Goal: Check status: Check status

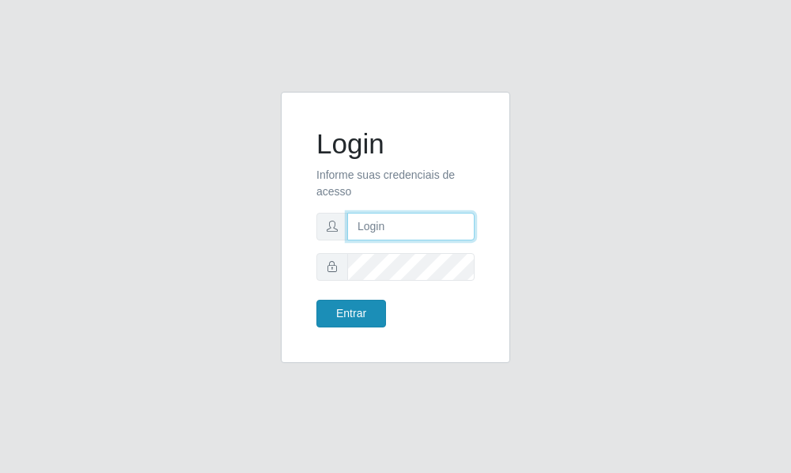
type input "raiane@B7"
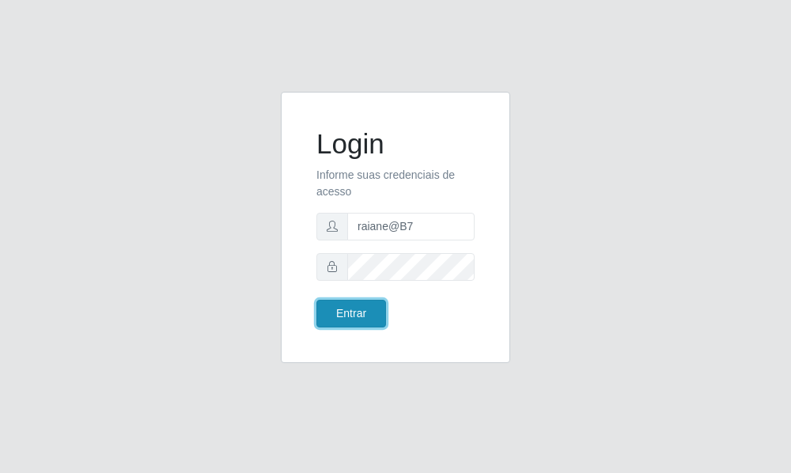
click at [350, 314] on button "Entrar" at bounding box center [351, 314] width 70 height 28
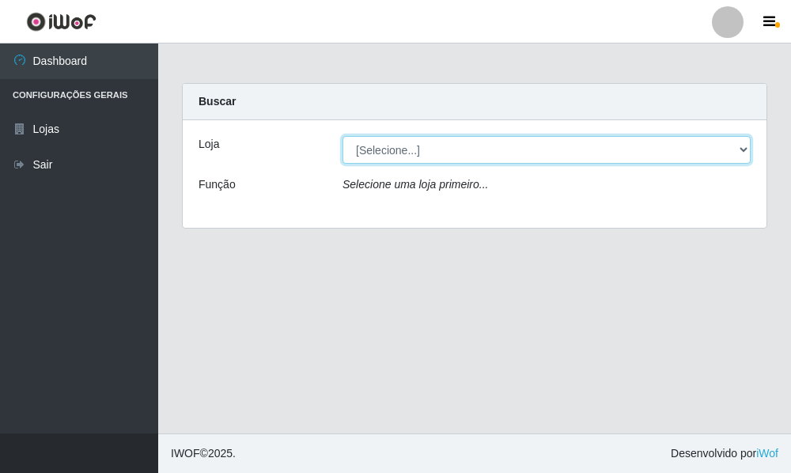
click at [440, 158] on select "[Selecione...] Bemais Supermercados - B7 Oitizeiro" at bounding box center [546, 150] width 408 height 28
select select "411"
click at [342, 136] on select "[Selecione...] Bemais Supermercados - B7 Oitizeiro" at bounding box center [546, 150] width 408 height 28
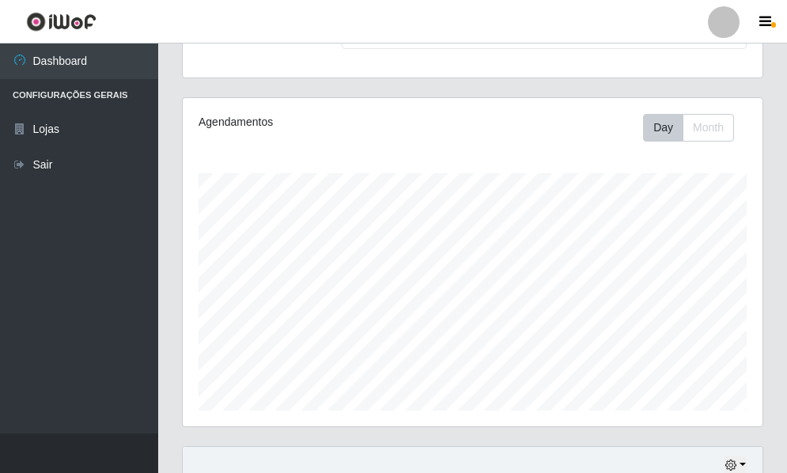
scroll to position [296, 0]
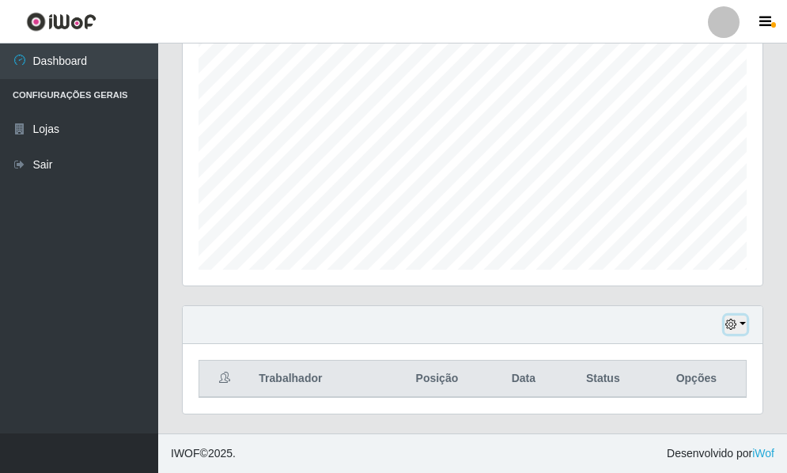
click at [724, 324] on button "button" at bounding box center [735, 324] width 22 height 18
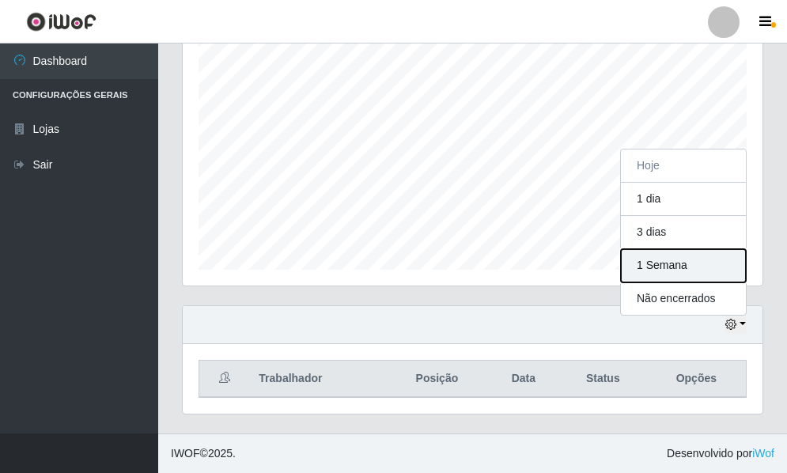
click at [678, 274] on button "1 Semana" at bounding box center [683, 265] width 125 height 33
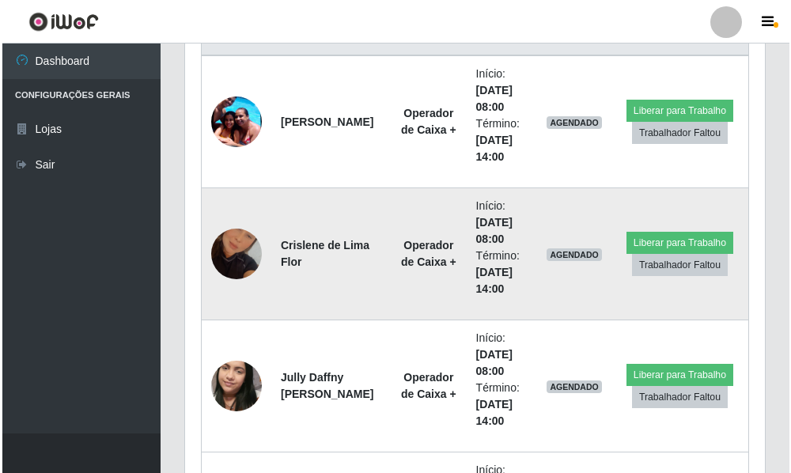
scroll to position [561, 0]
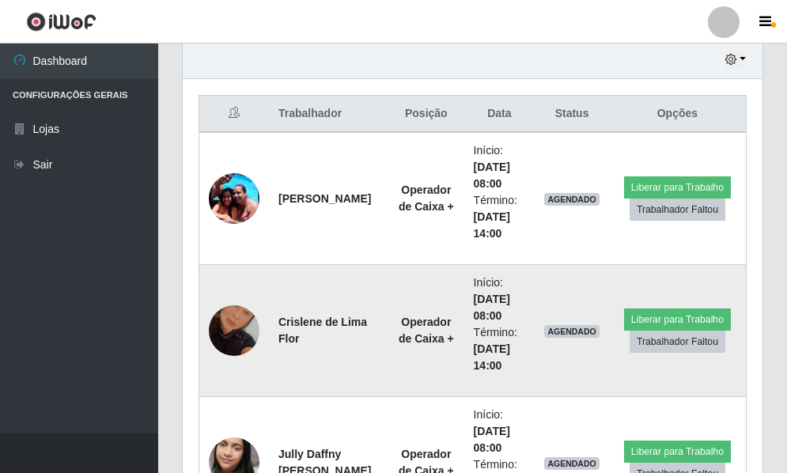
click at [240, 334] on img at bounding box center [234, 330] width 51 height 90
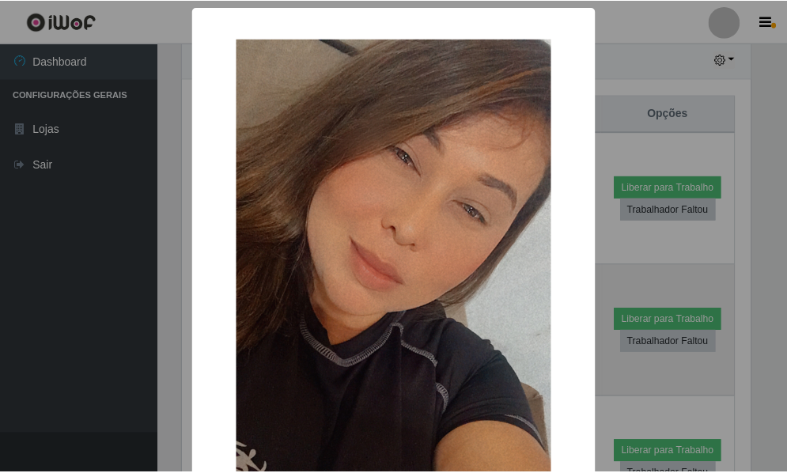
scroll to position [328, 572]
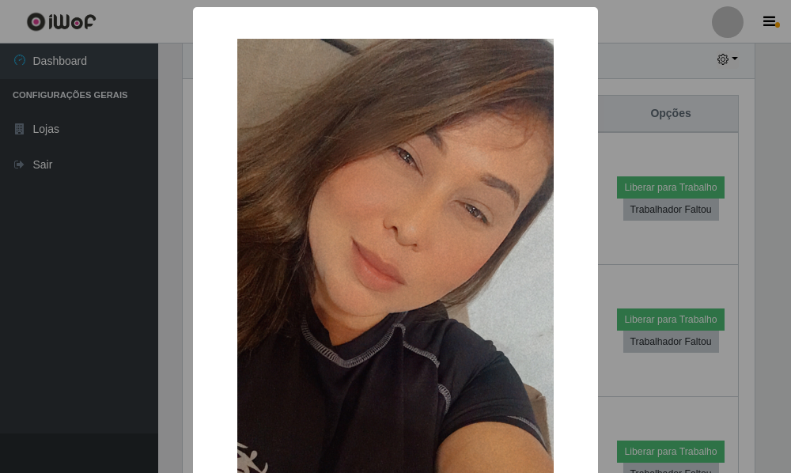
click at [193, 315] on div "× OK Cancel" at bounding box center [395, 350] width 405 height 687
click at [638, 58] on div "× OK Cancel" at bounding box center [395, 236] width 791 height 473
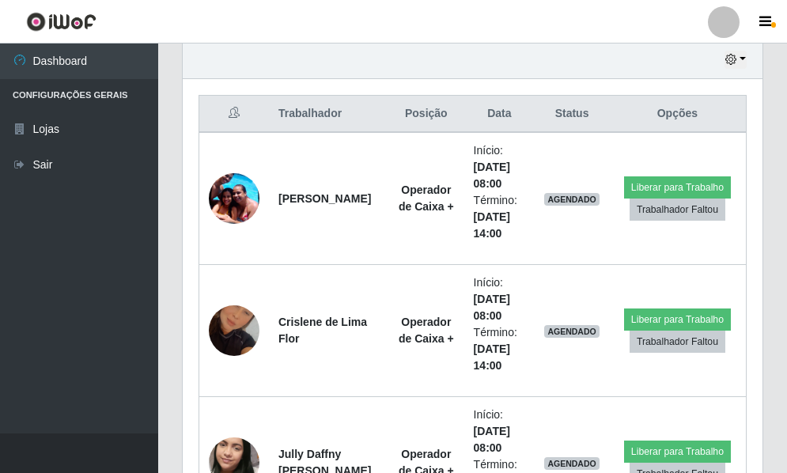
scroll to position [328, 580]
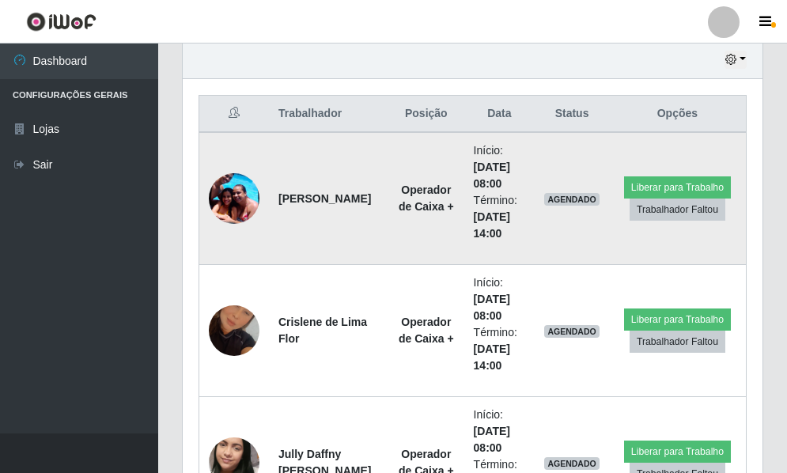
click at [229, 206] on img at bounding box center [234, 197] width 51 height 67
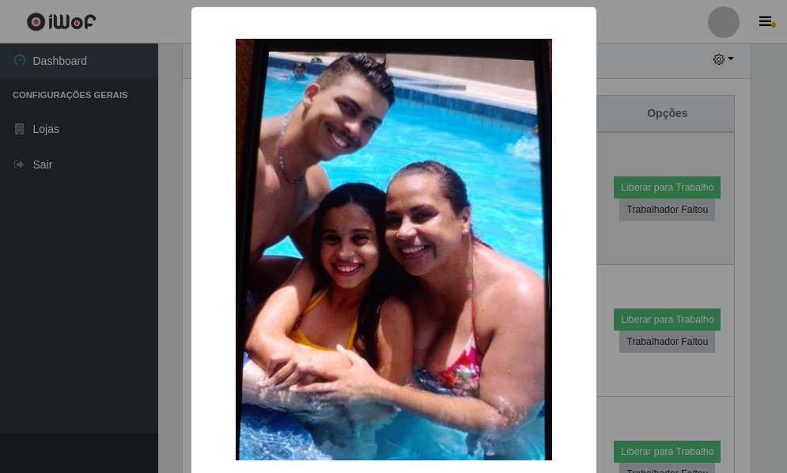
scroll to position [328, 572]
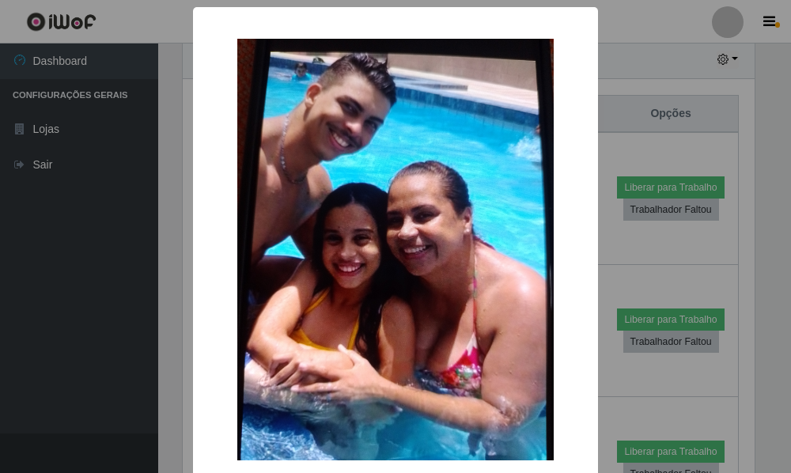
click at [637, 55] on div "× OK Cancel" at bounding box center [395, 236] width 791 height 473
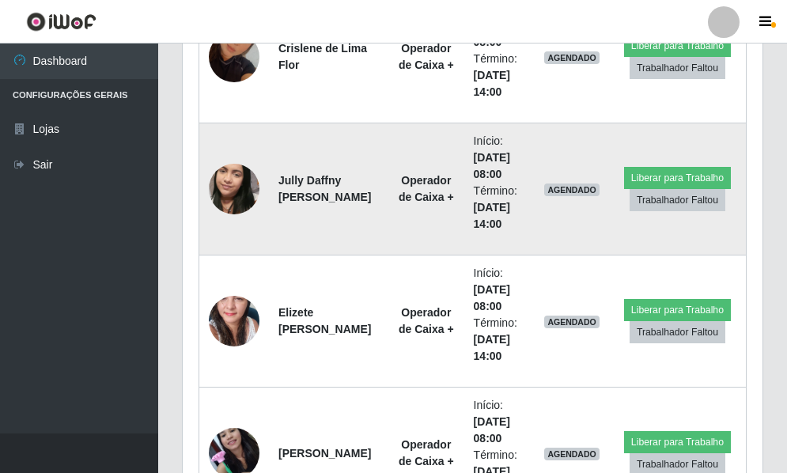
scroll to position [798, 0]
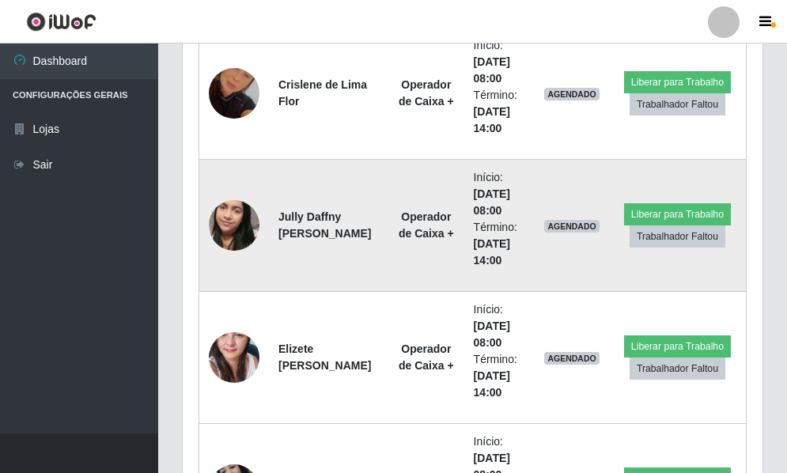
click at [237, 222] on img at bounding box center [234, 225] width 51 height 90
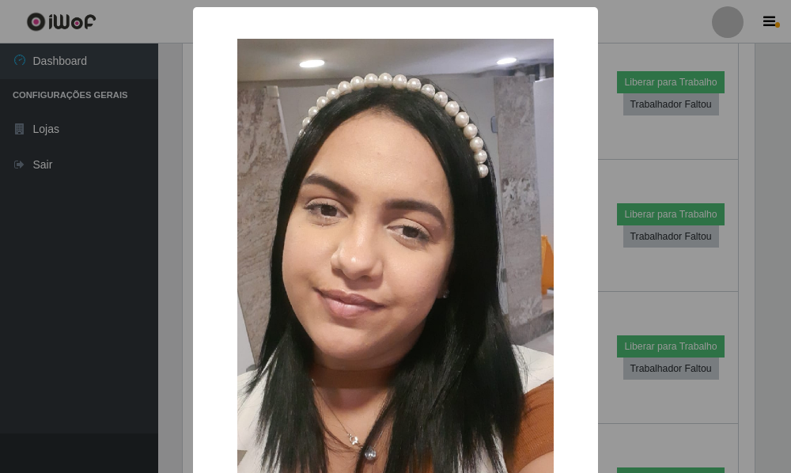
click at [168, 209] on div "× OK Cancel" at bounding box center [395, 236] width 791 height 473
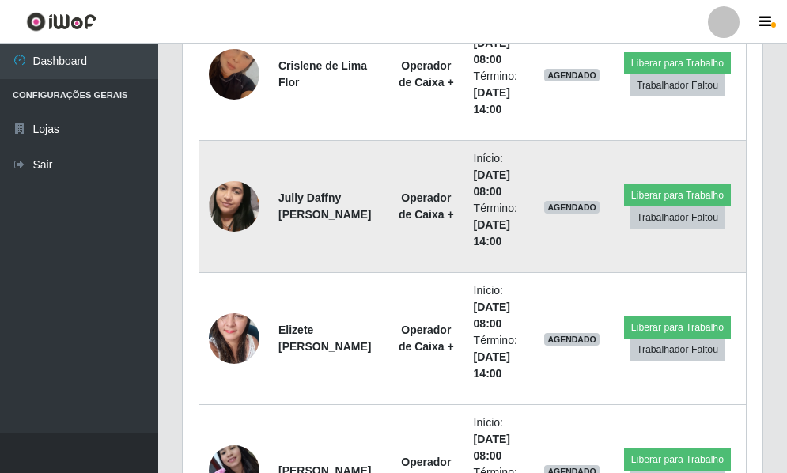
scroll to position [877, 0]
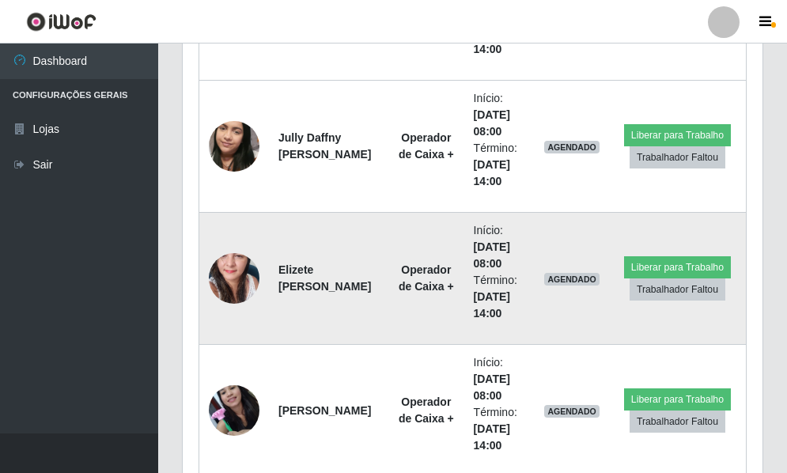
click at [227, 275] on img at bounding box center [234, 278] width 51 height 107
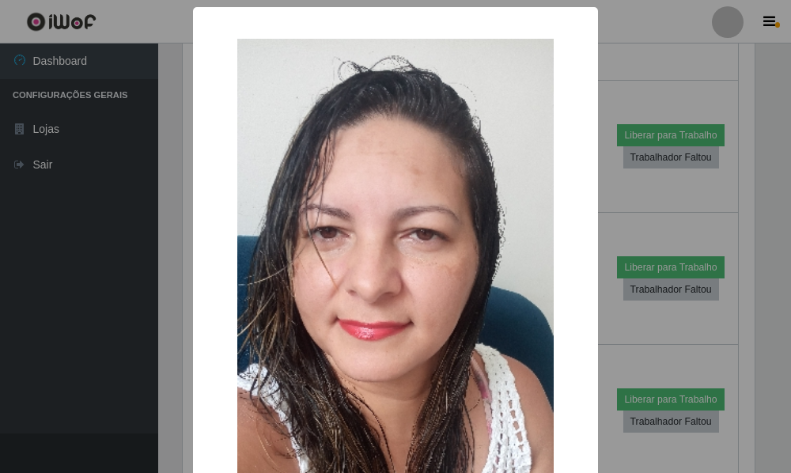
click at [173, 255] on div "× OK Cancel" at bounding box center [395, 236] width 791 height 473
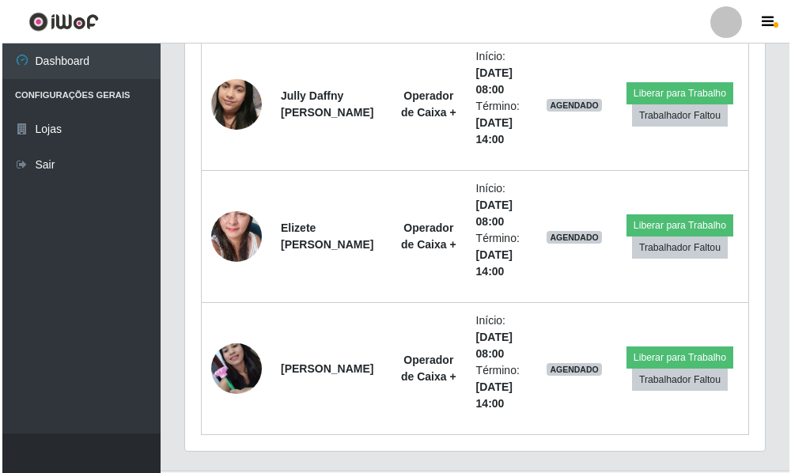
scroll to position [956, 0]
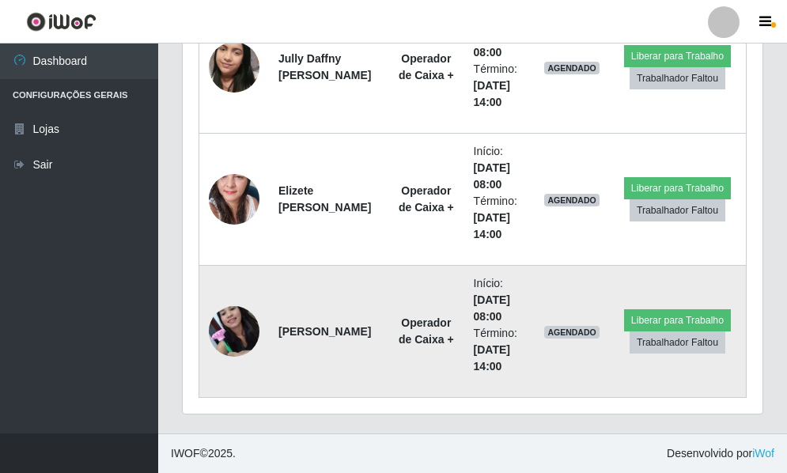
click at [238, 331] on img at bounding box center [234, 330] width 51 height 67
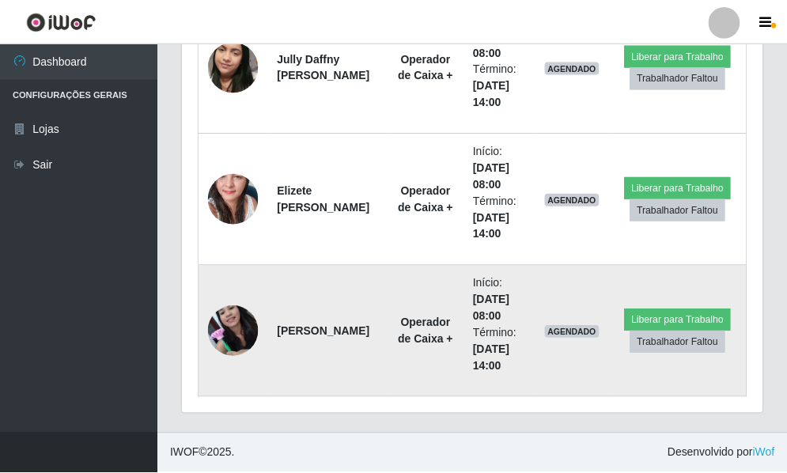
scroll to position [328, 572]
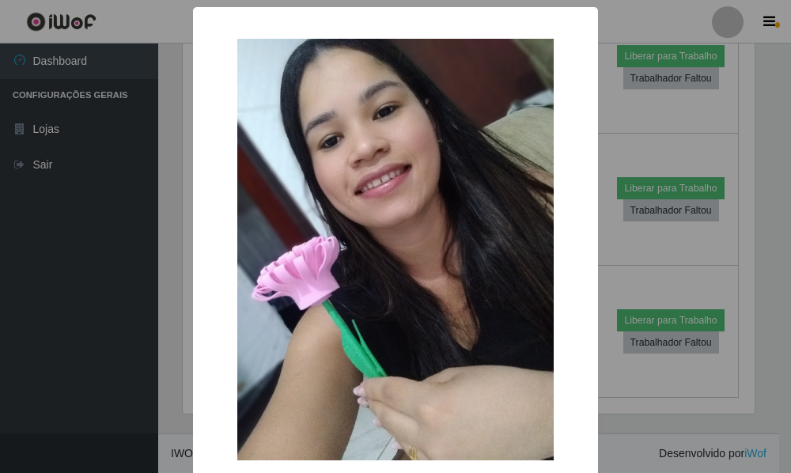
click at [167, 297] on div "× OK Cancel" at bounding box center [395, 236] width 791 height 473
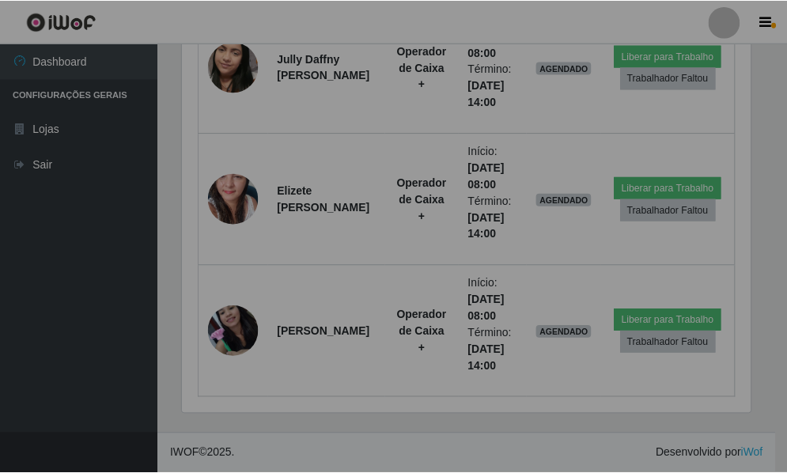
scroll to position [0, 0]
